Goal: Information Seeking & Learning: Find specific page/section

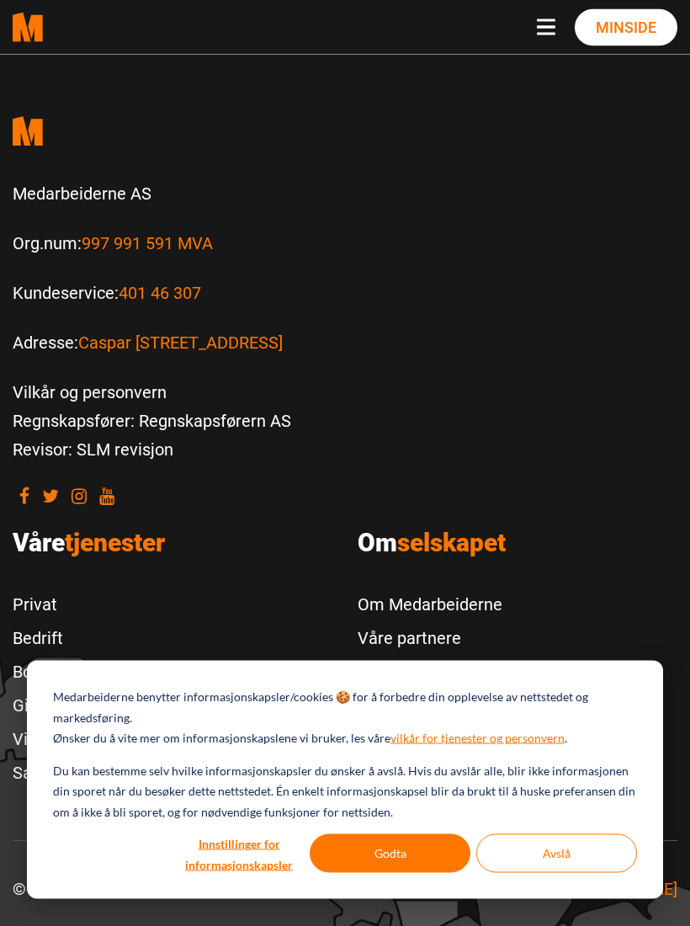
scroll to position [974, 0]
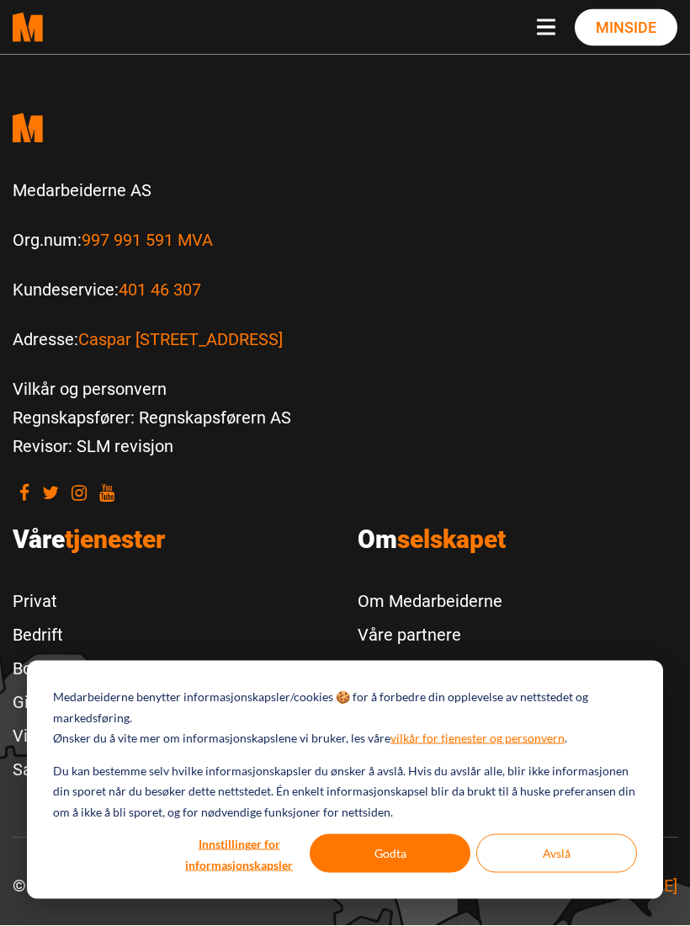
click at [101, 555] on span "tjenester" at bounding box center [115, 539] width 100 height 29
click at [81, 555] on span "tjenester" at bounding box center [115, 539] width 100 height 29
click at [387, 873] on button "Godta" at bounding box center [390, 853] width 161 height 39
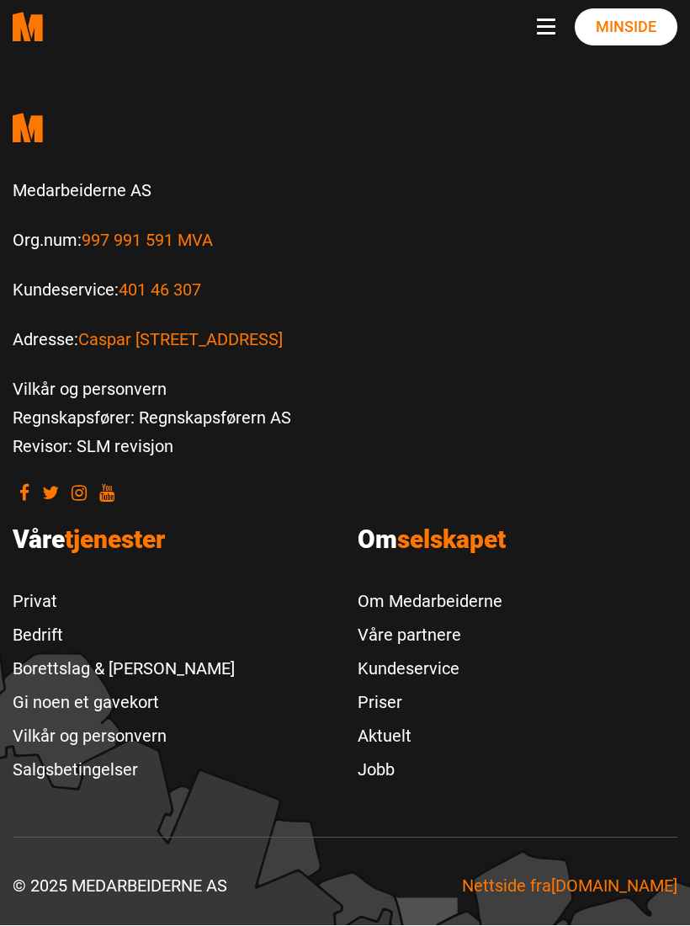
scroll to position [0, 0]
click at [100, 555] on span "tjenester" at bounding box center [115, 539] width 100 height 29
click at [93, 555] on span "tjenester" at bounding box center [115, 539] width 100 height 29
click at [440, 555] on span "selskapet" at bounding box center [451, 539] width 109 height 29
click at [453, 619] on link "Om Medarbeiderne" at bounding box center [430, 602] width 145 height 34
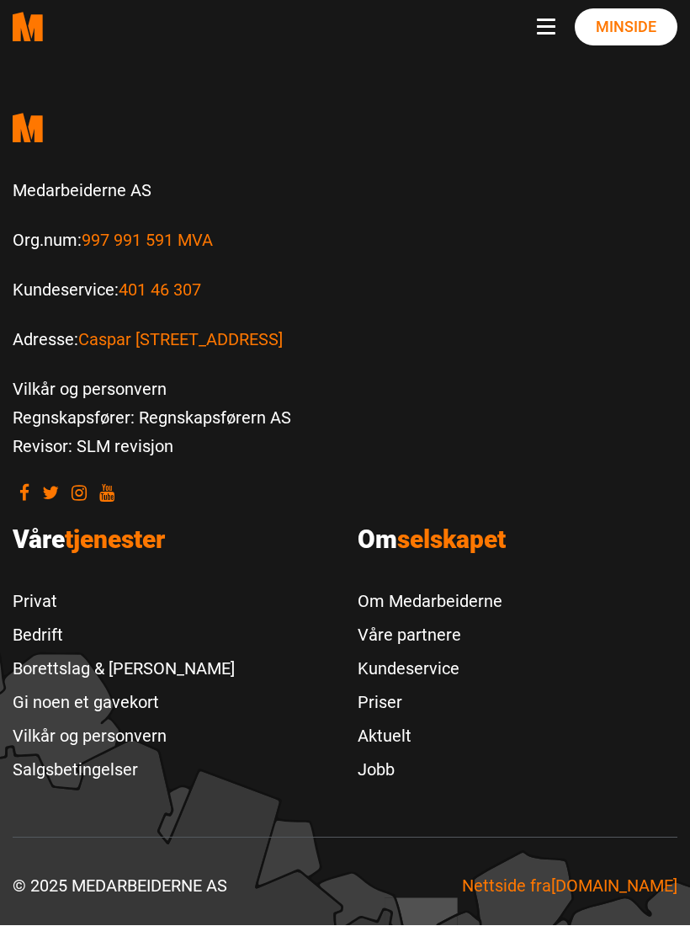
scroll to position [1003, 0]
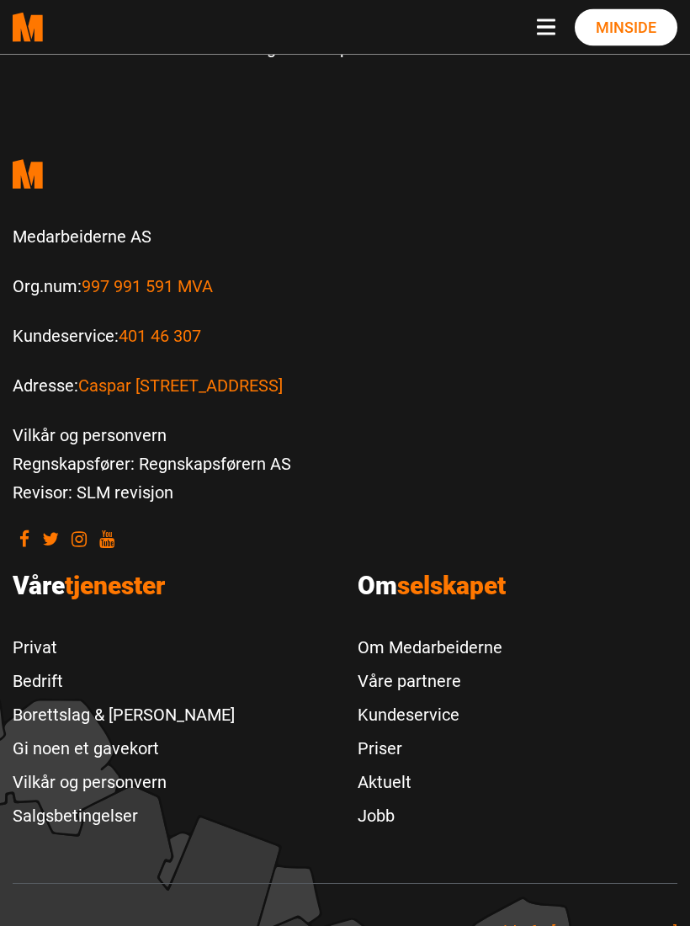
scroll to position [6340, 0]
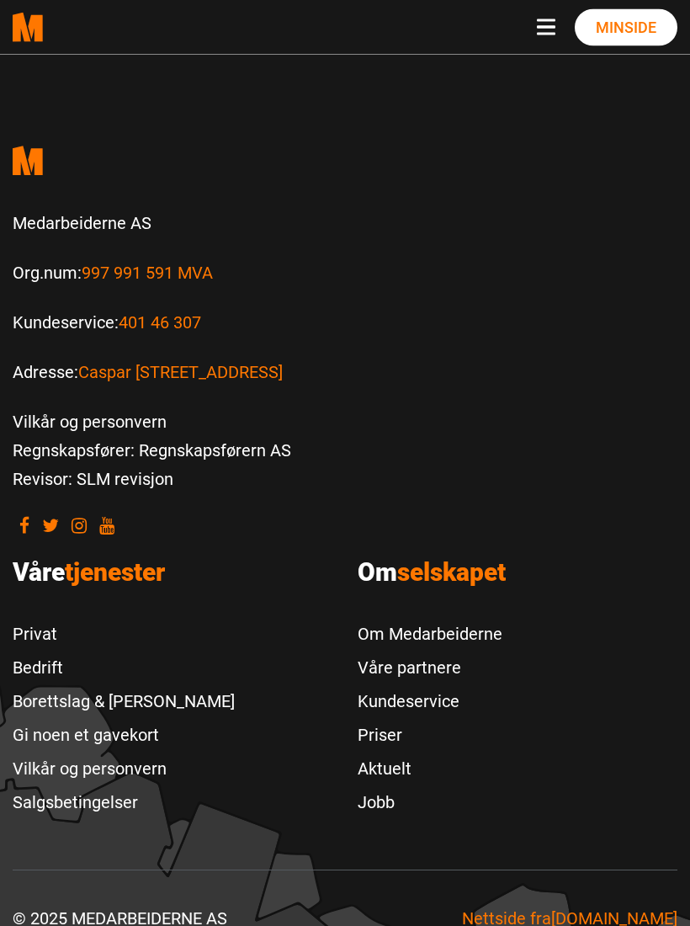
click at [397, 728] on link "Priser" at bounding box center [430, 736] width 145 height 34
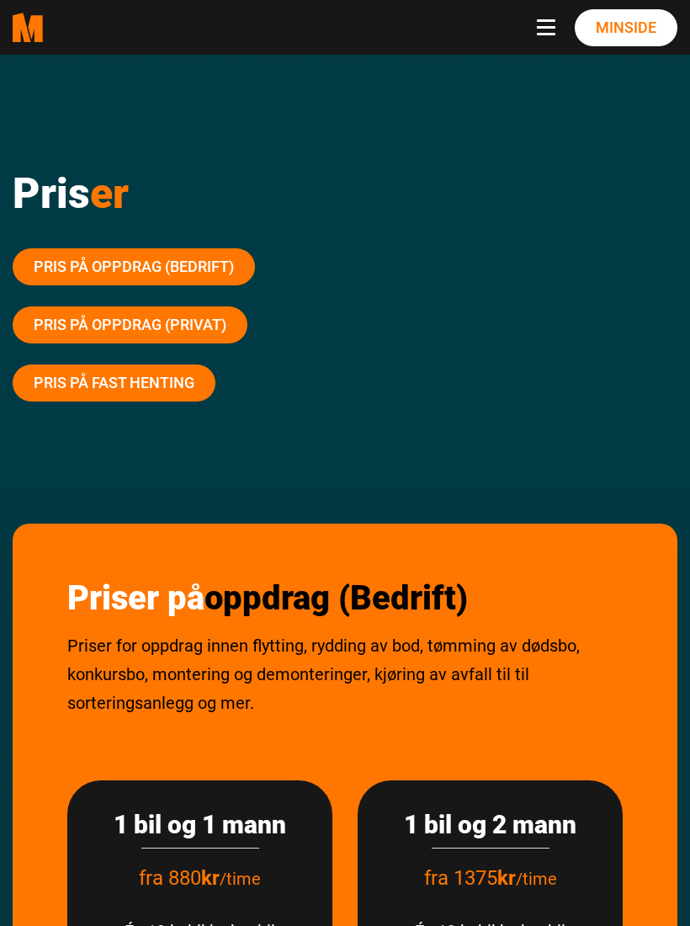
click at [143, 320] on link "Pris på oppdrag (Privat)" at bounding box center [130, 325] width 235 height 37
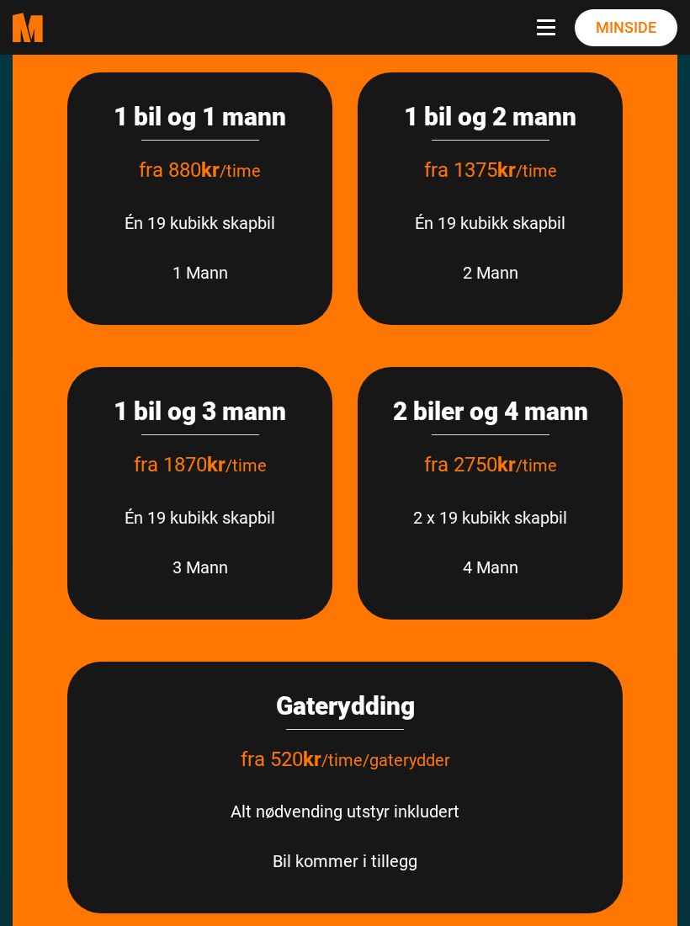
scroll to position [702, 0]
